Goal: Book appointment/travel/reservation

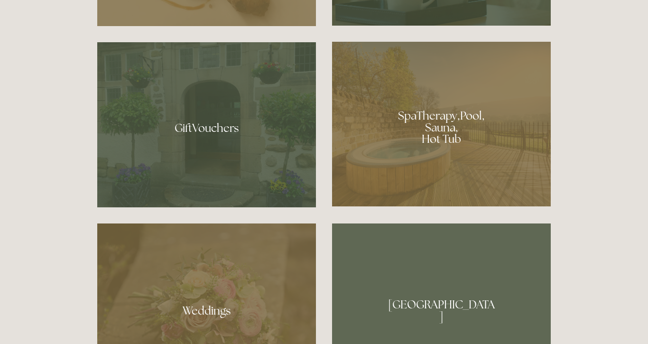
scroll to position [716, 0]
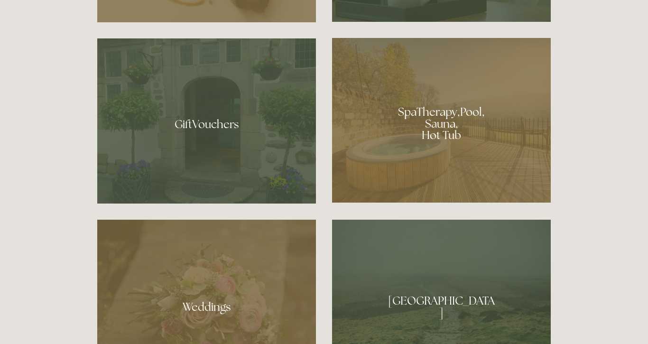
click at [410, 148] on div at bounding box center [441, 120] width 219 height 164
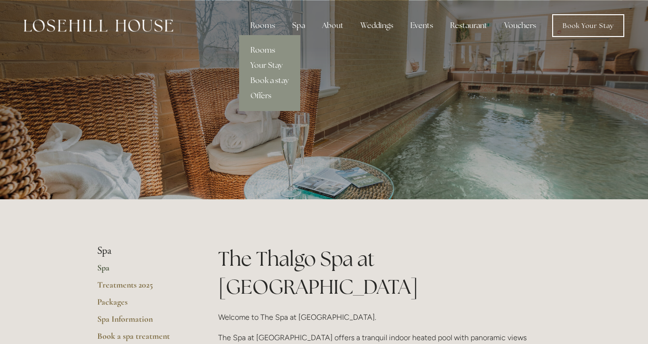
click at [266, 47] on link "Rooms" at bounding box center [269, 50] width 61 height 15
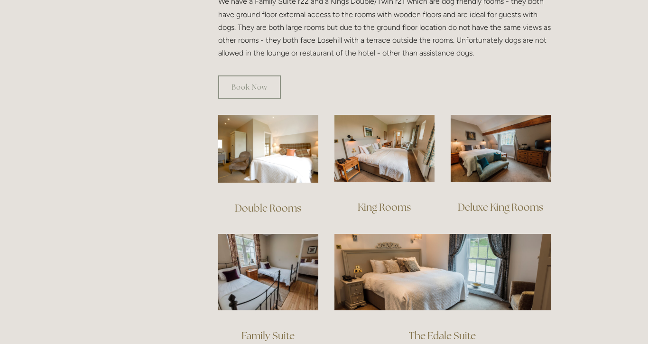
scroll to position [595, 0]
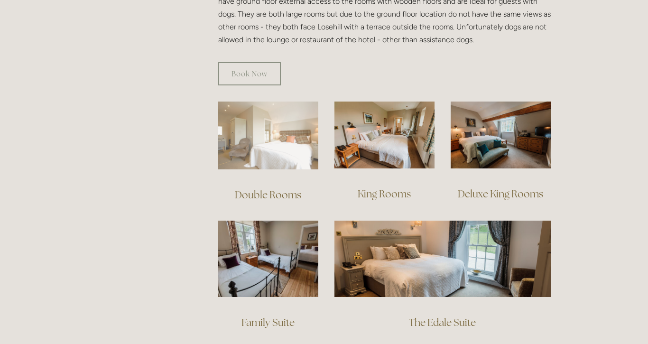
click at [273, 101] on img at bounding box center [268, 135] width 100 height 68
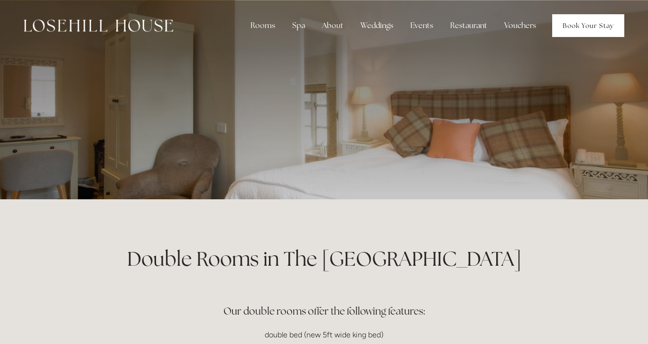
click at [564, 31] on link "Book Your Stay" at bounding box center [588, 25] width 72 height 23
